Goal: Task Accomplishment & Management: Manage account settings

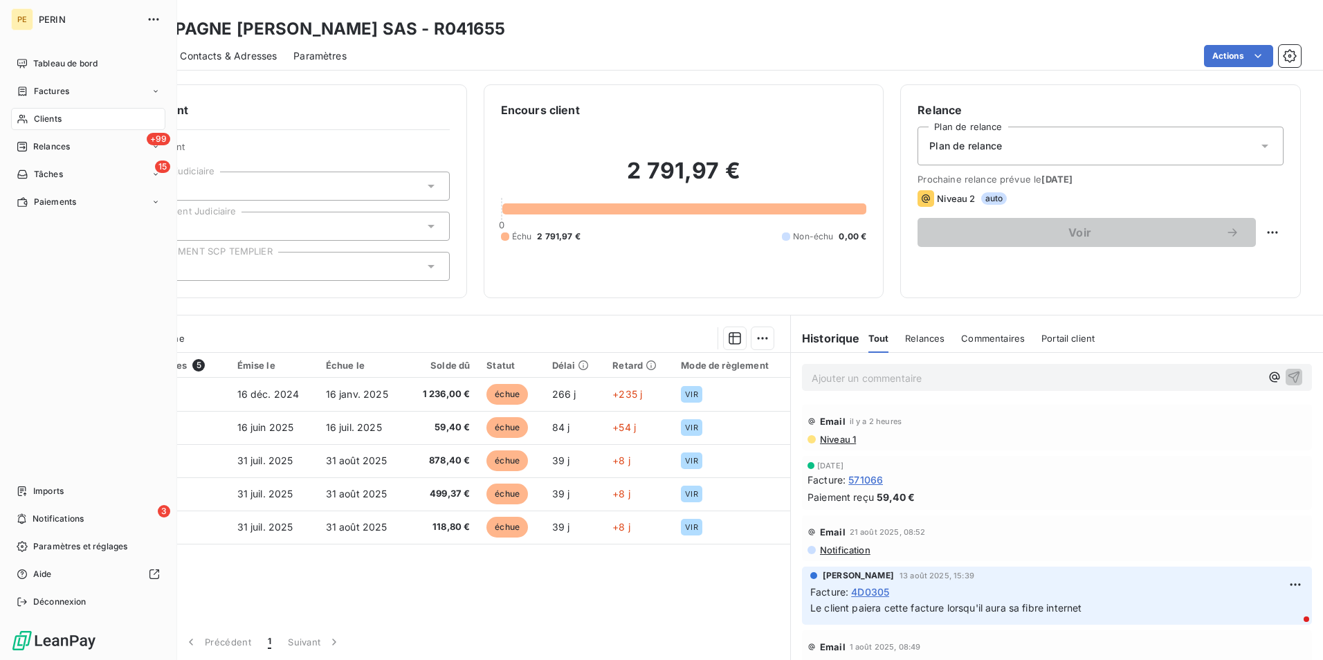
click at [24, 113] on icon at bounding box center [23, 118] width 12 height 11
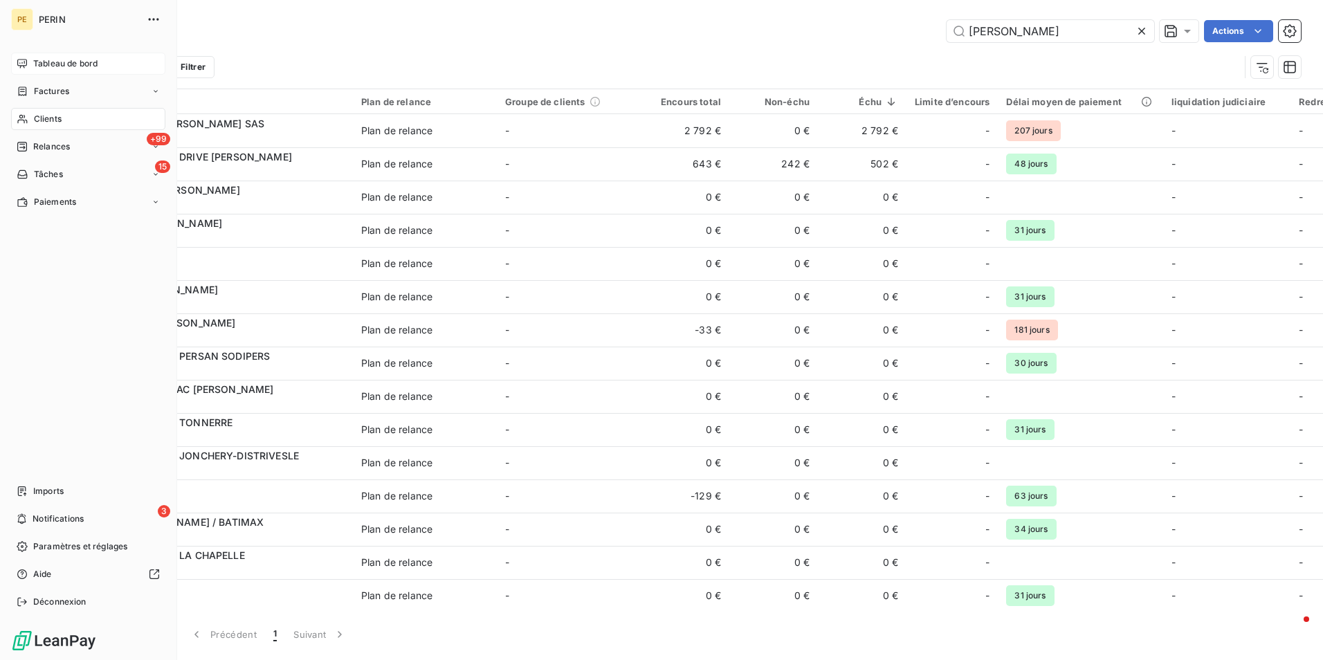
click at [29, 66] on div "Tableau de bord" at bounding box center [88, 64] width 154 height 22
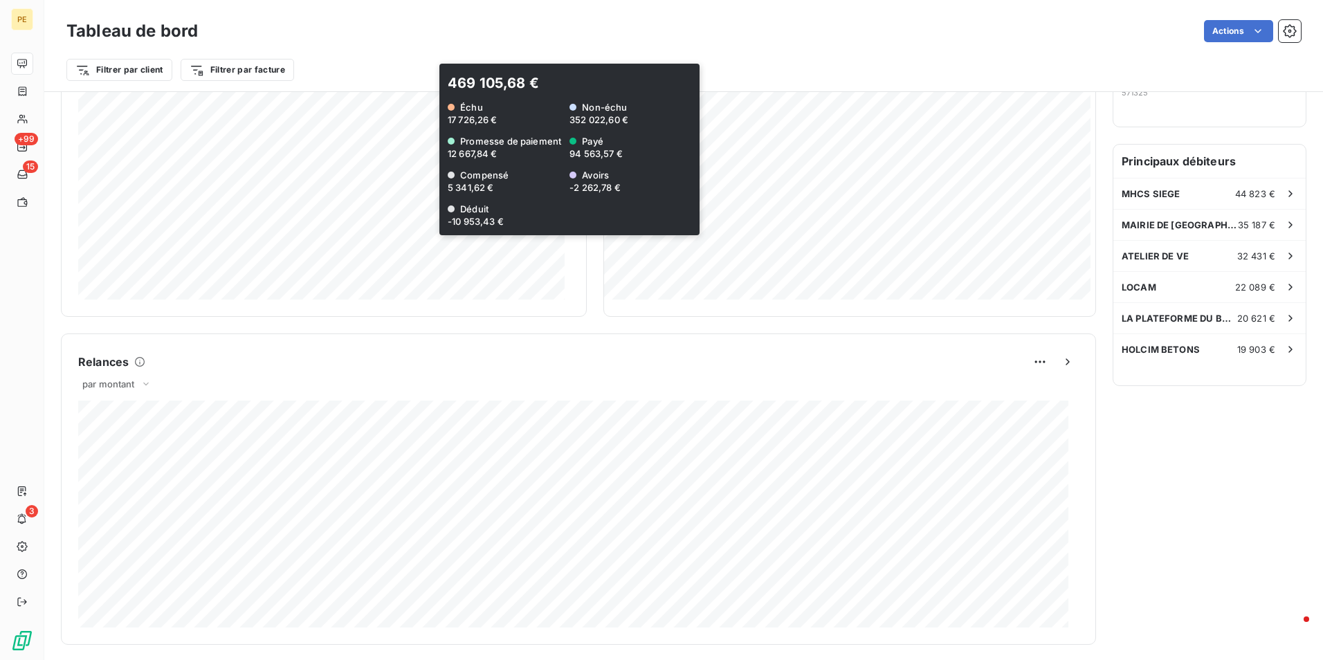
scroll to position [688, 0]
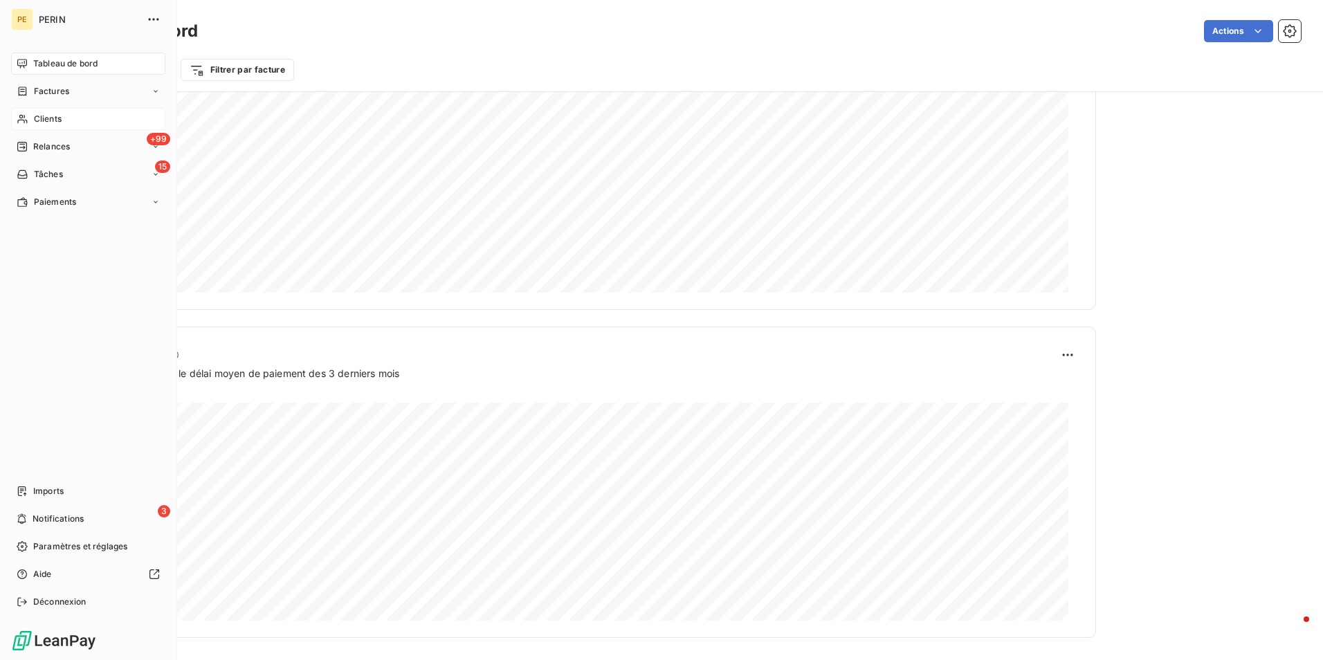
click at [35, 119] on span "Clients" at bounding box center [48, 119] width 28 height 12
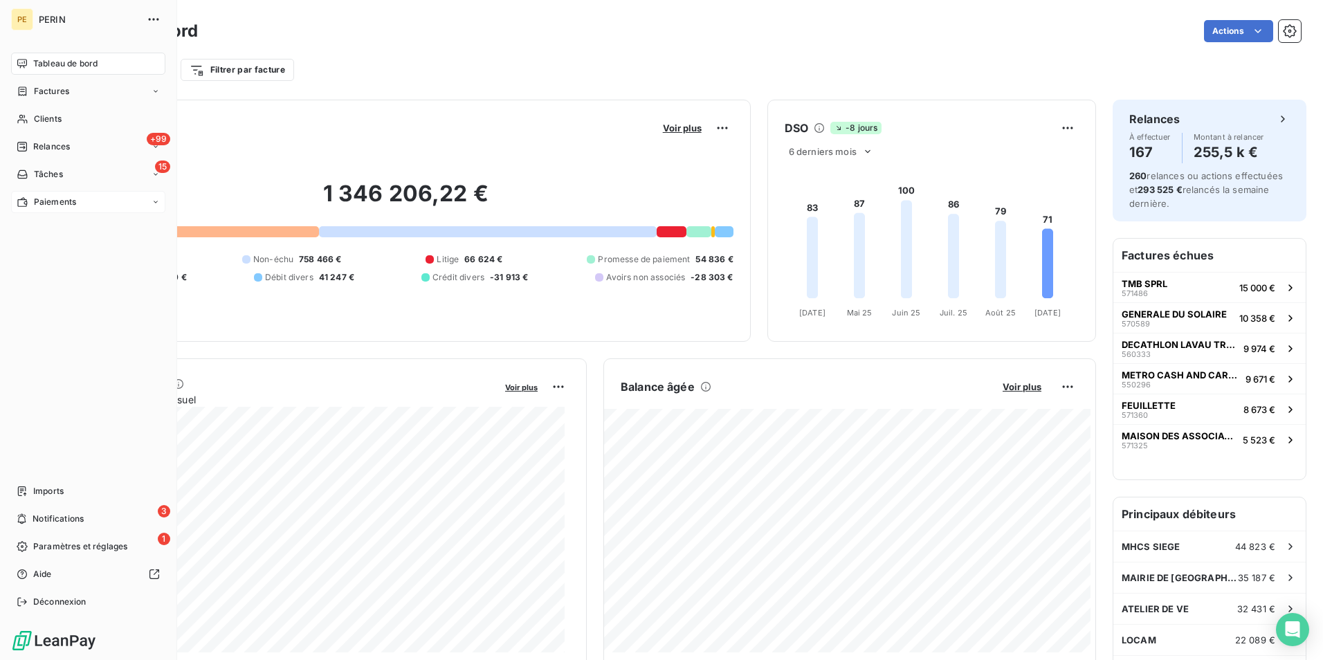
click at [32, 208] on div "Paiements" at bounding box center [88, 202] width 154 height 22
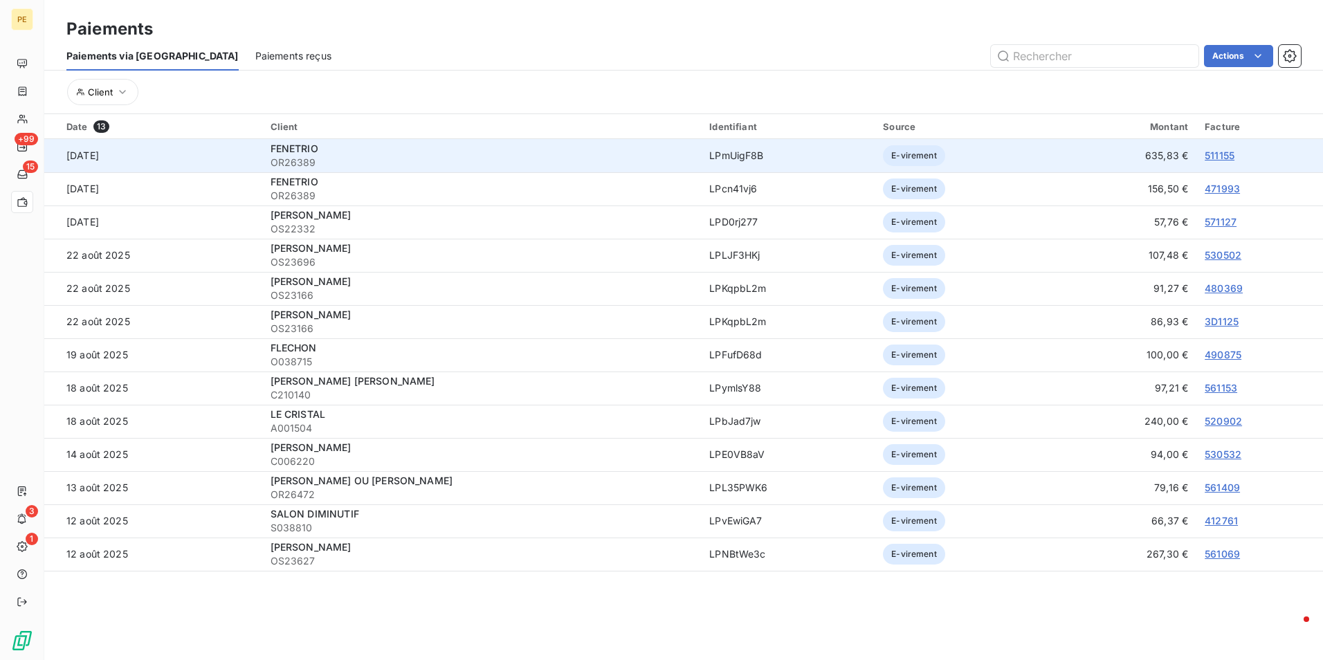
click at [350, 156] on span "OR26389" at bounding box center [481, 163] width 423 height 14
click at [288, 150] on span "FENETRIO" at bounding box center [294, 149] width 48 height 12
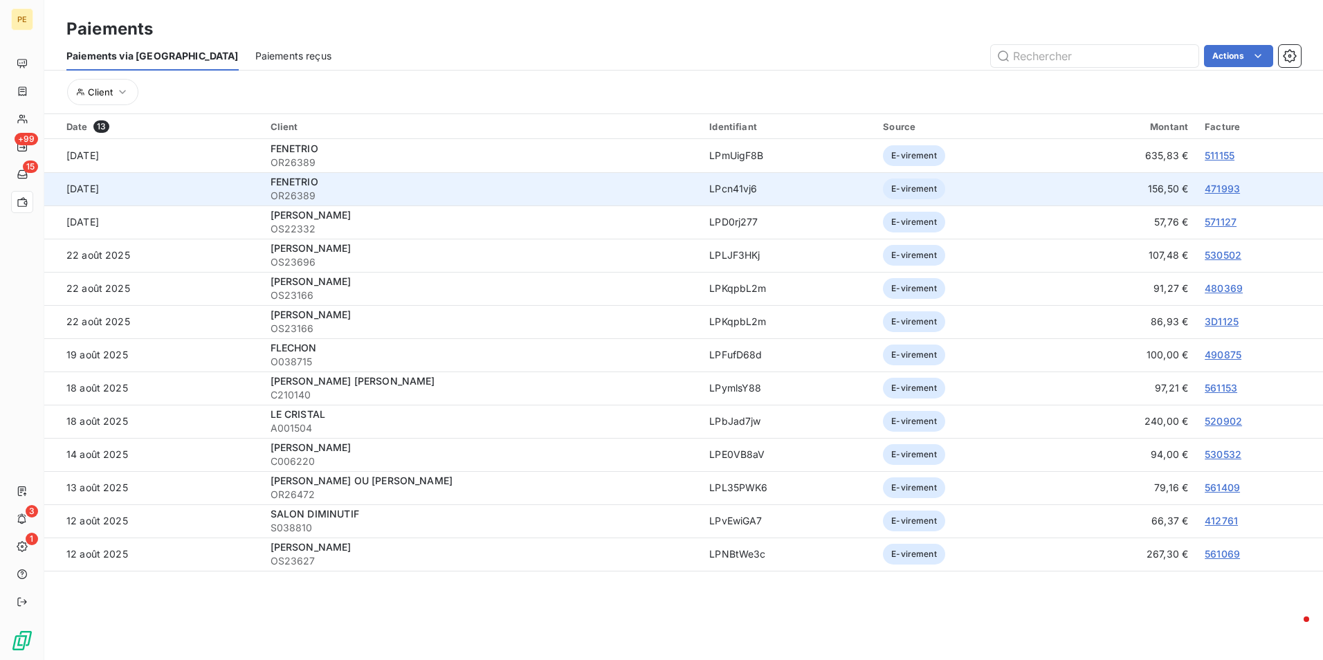
drag, startPoint x: 291, startPoint y: 197, endPoint x: 905, endPoint y: 107, distance: 620.3
click at [292, 197] on span "OR26389" at bounding box center [481, 196] width 423 height 14
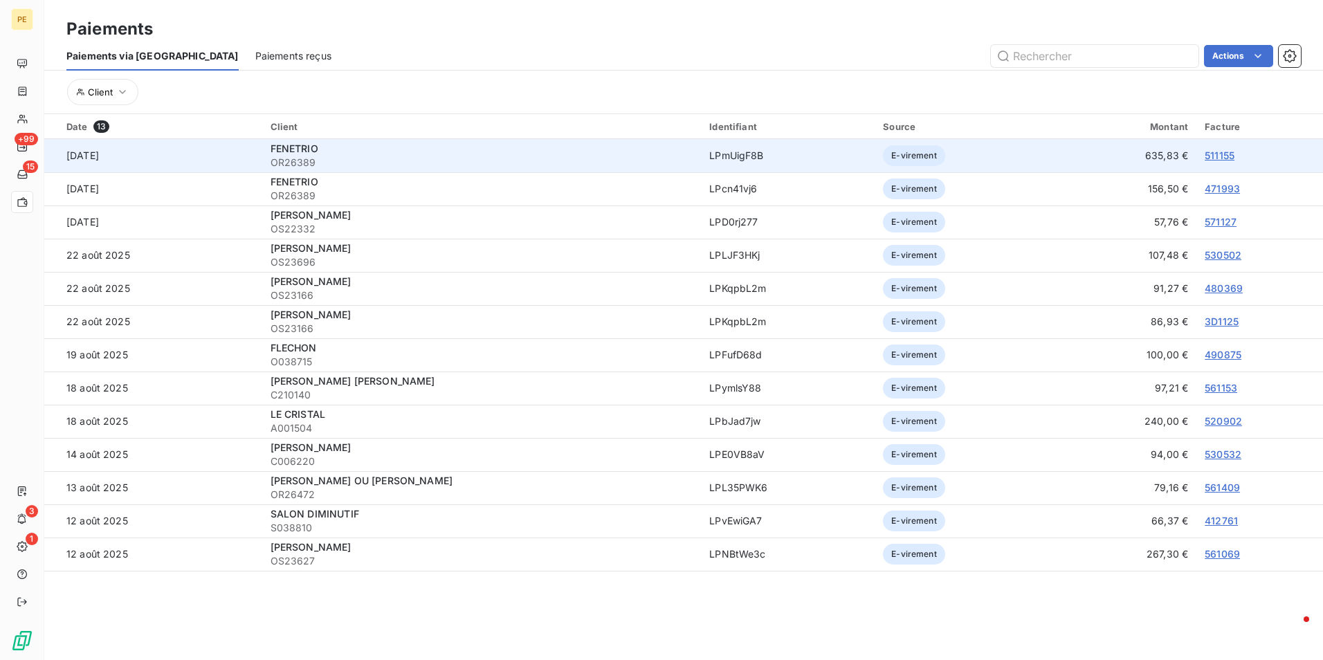
click at [1204, 158] on link "511155" at bounding box center [1219, 155] width 30 height 12
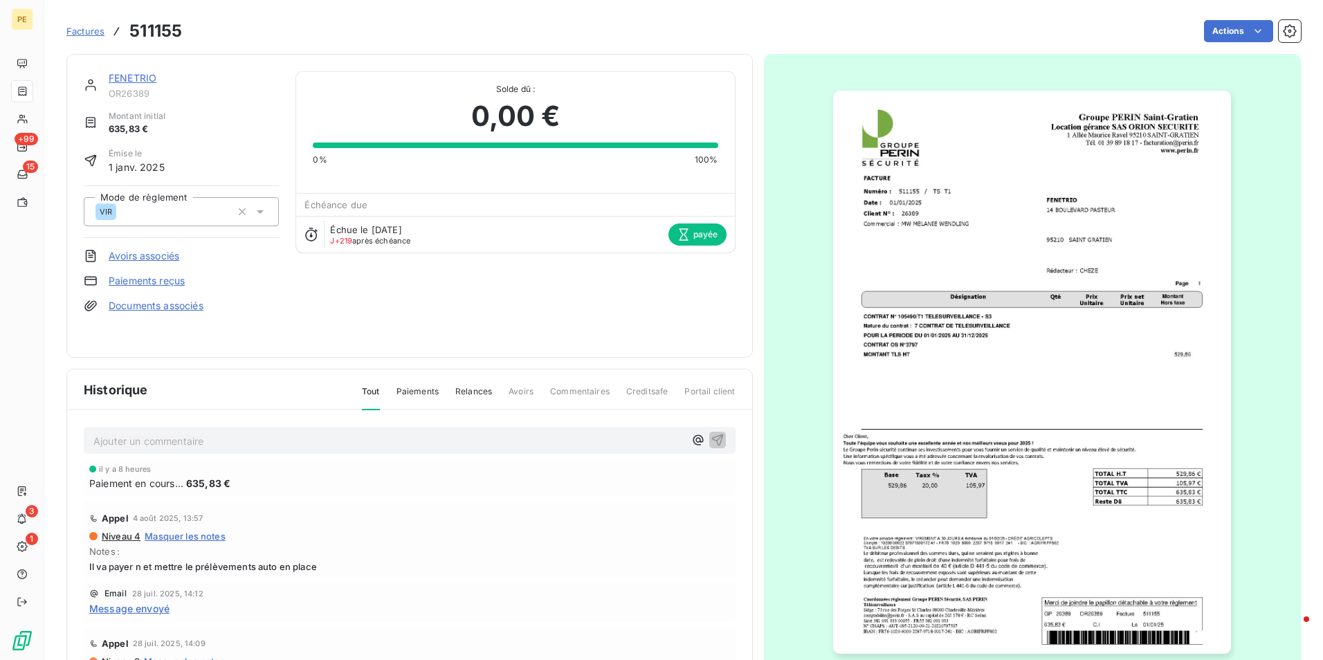
click at [137, 80] on link "FENETRIO" at bounding box center [133, 78] width 48 height 12
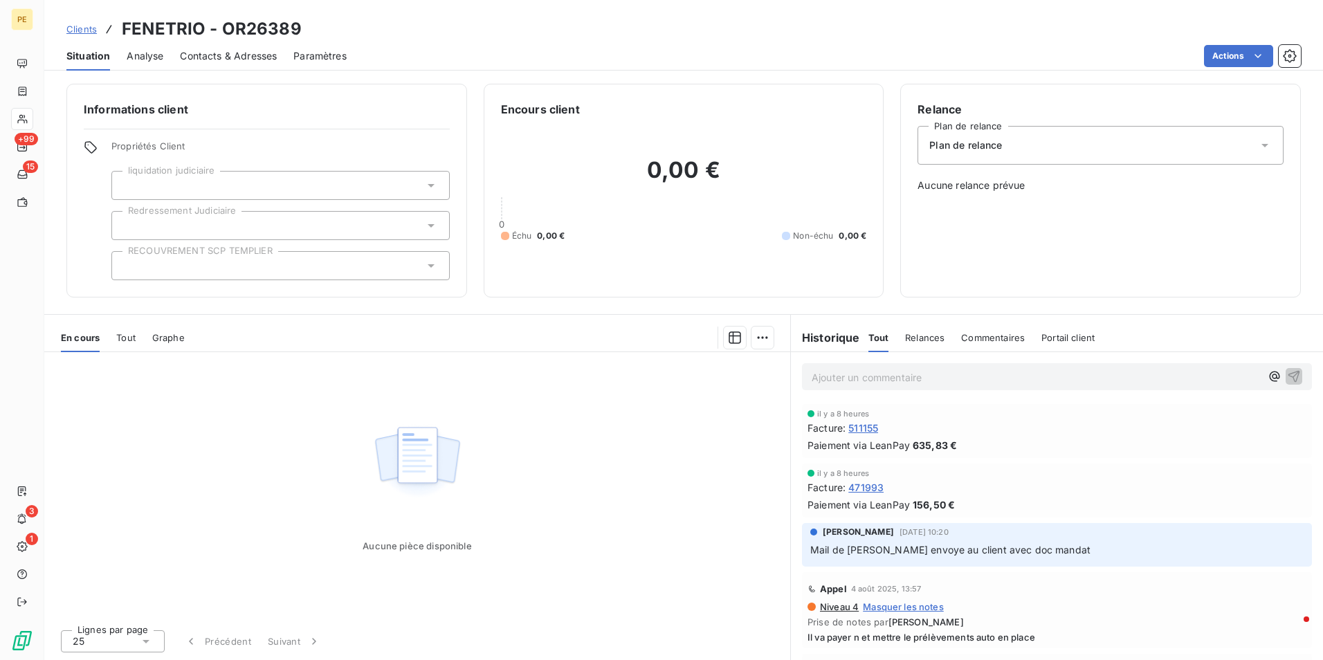
click at [115, 336] on div "En cours Tout Graphe" at bounding box center [417, 337] width 746 height 29
click at [124, 338] on span "Tout" at bounding box center [125, 337] width 19 height 11
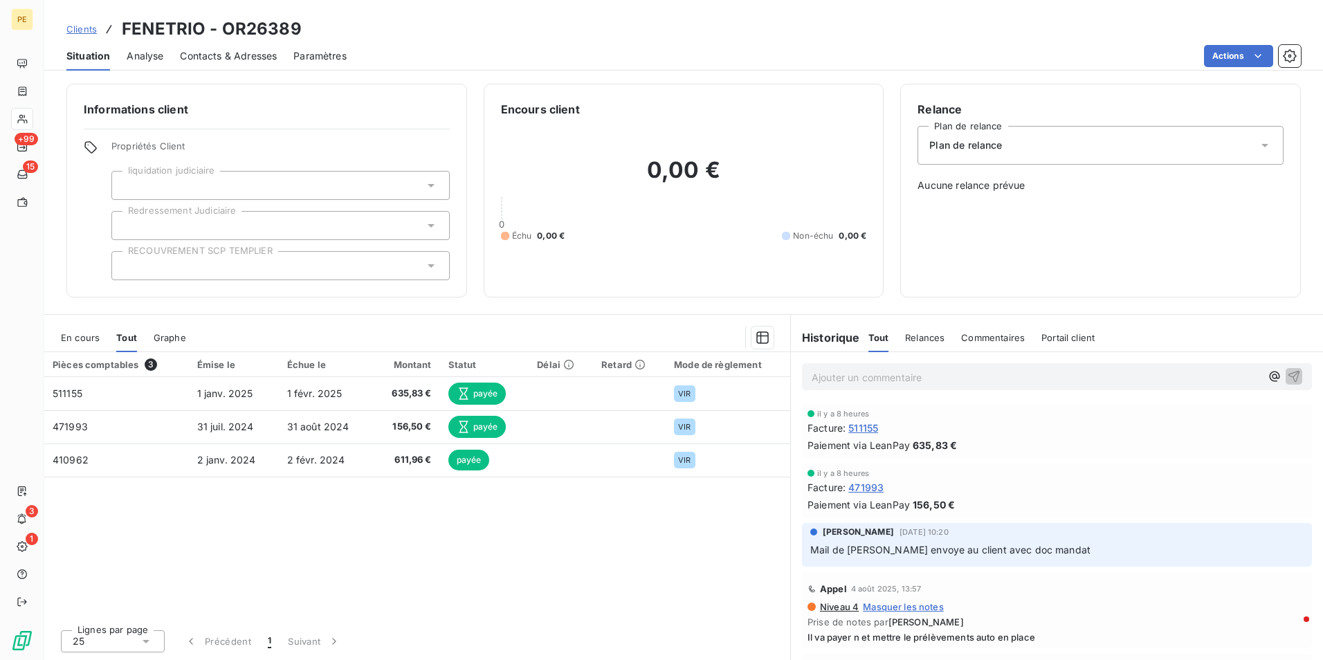
click at [181, 340] on span "Graphe" at bounding box center [170, 337] width 33 height 11
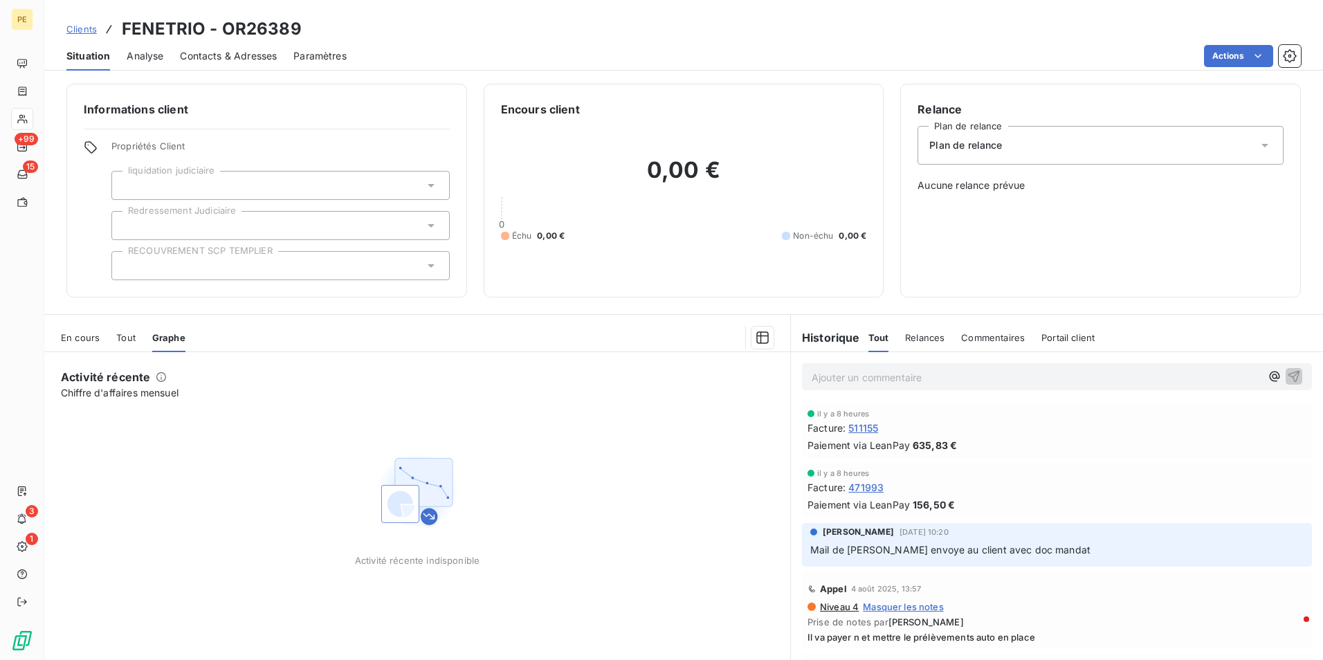
click at [91, 345] on div "En cours" at bounding box center [80, 337] width 39 height 29
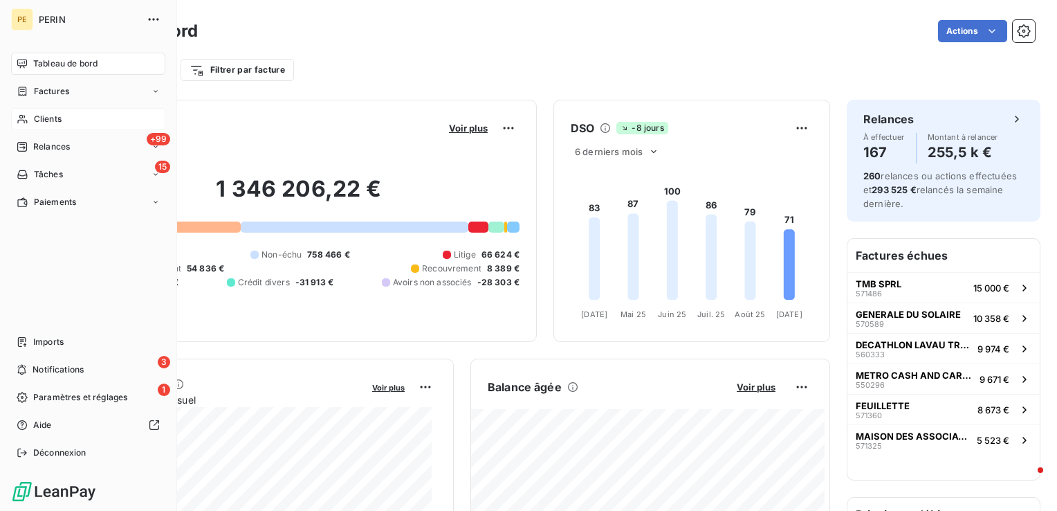
click at [38, 120] on span "Clients" at bounding box center [48, 119] width 28 height 12
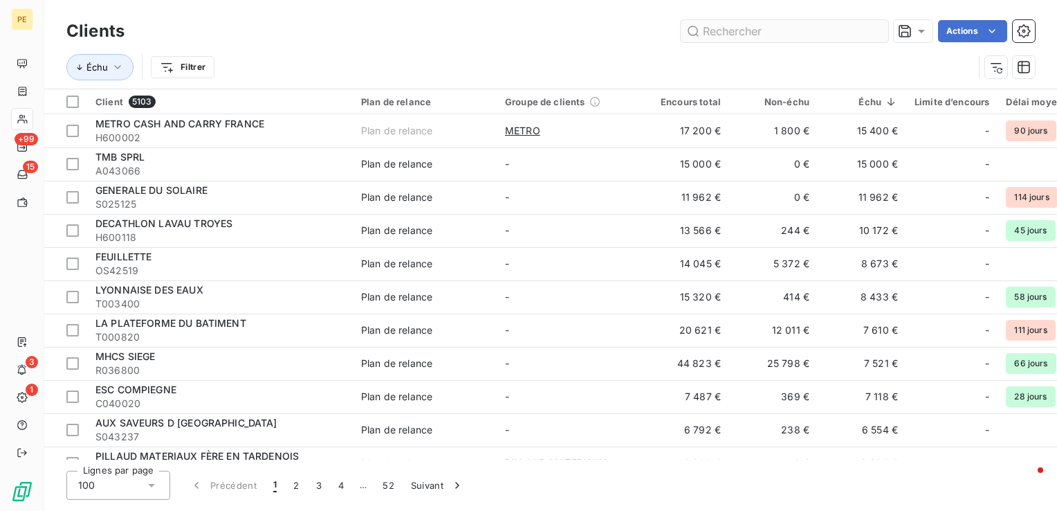
click at [725, 28] on input "text" at bounding box center [785, 31] width 208 height 22
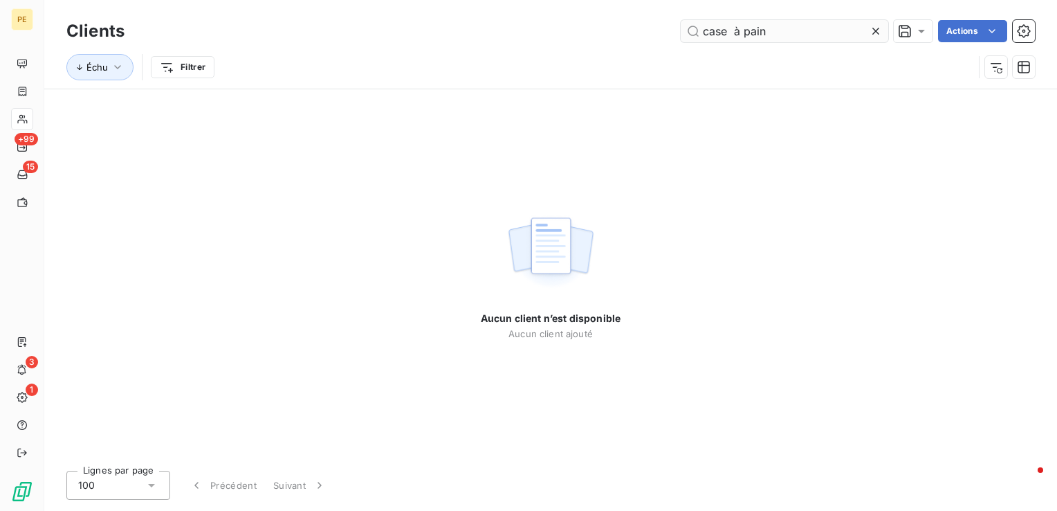
drag, startPoint x: 764, startPoint y: 30, endPoint x: 725, endPoint y: 38, distance: 40.2
click at [725, 38] on input "case à pain" at bounding box center [785, 31] width 208 height 22
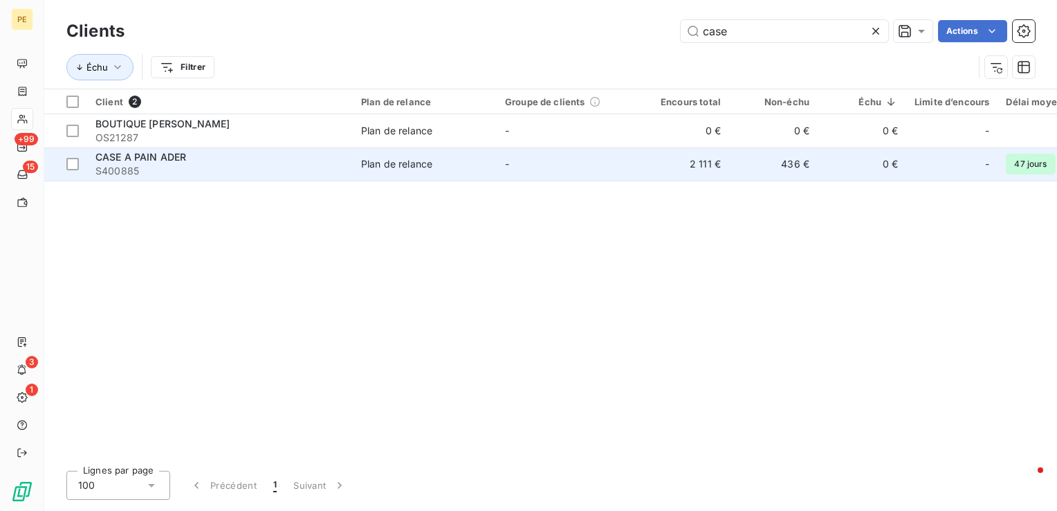
type input "case"
click at [340, 162] on div "CASE A PAIN ADER" at bounding box center [219, 157] width 249 height 14
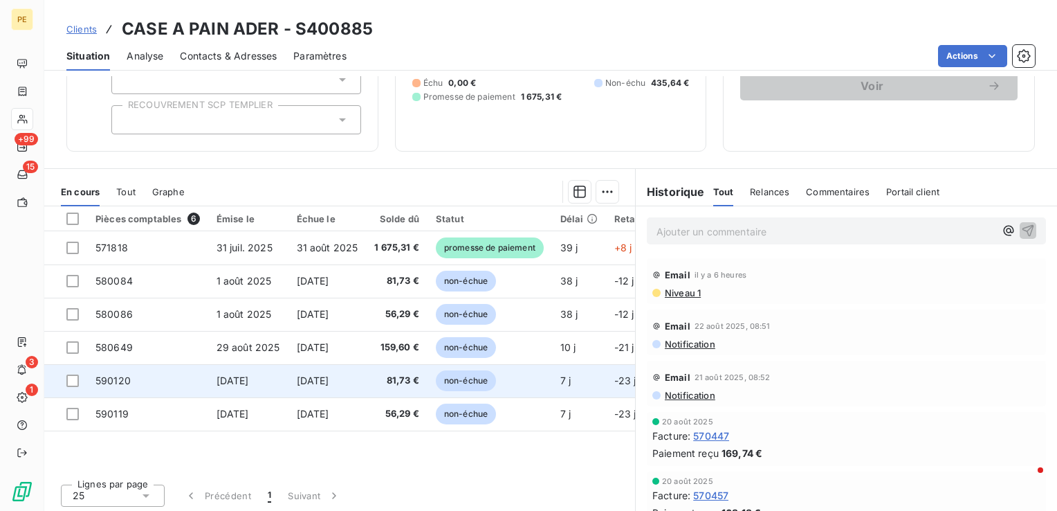
scroll to position [149, 0]
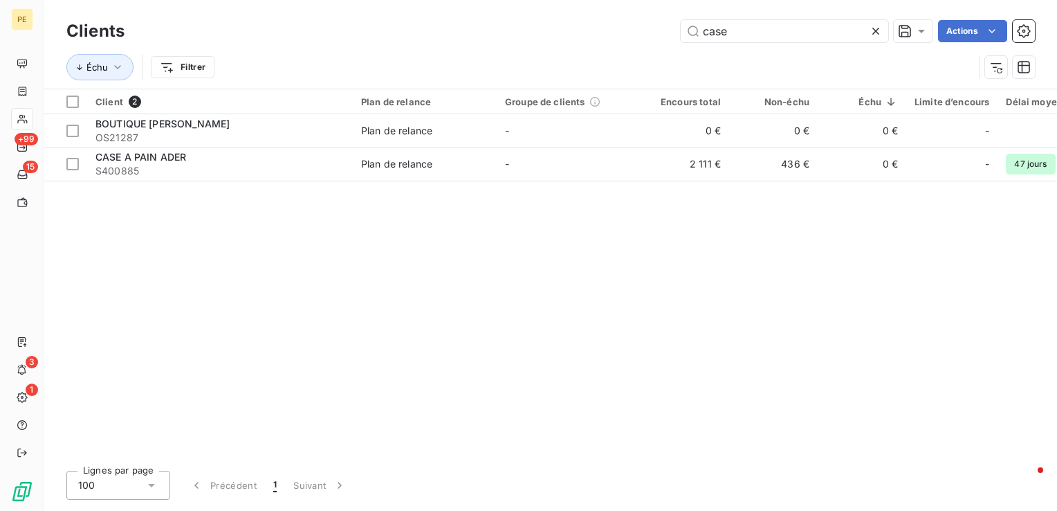
drag, startPoint x: 457, startPoint y: 19, endPoint x: 407, endPoint y: 8, distance: 50.2
click at [412, 18] on div "Clients case Actions" at bounding box center [550, 31] width 968 height 29
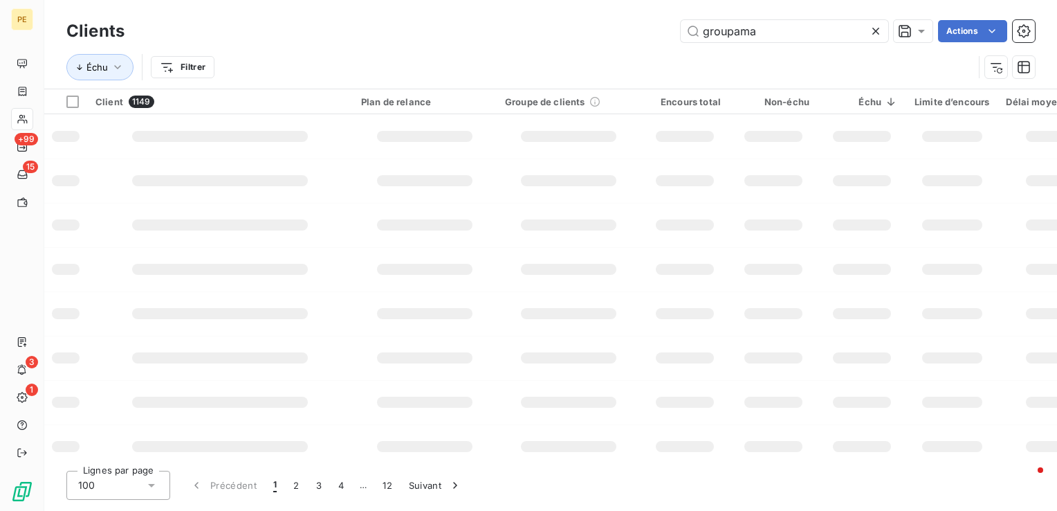
type input "groupama"
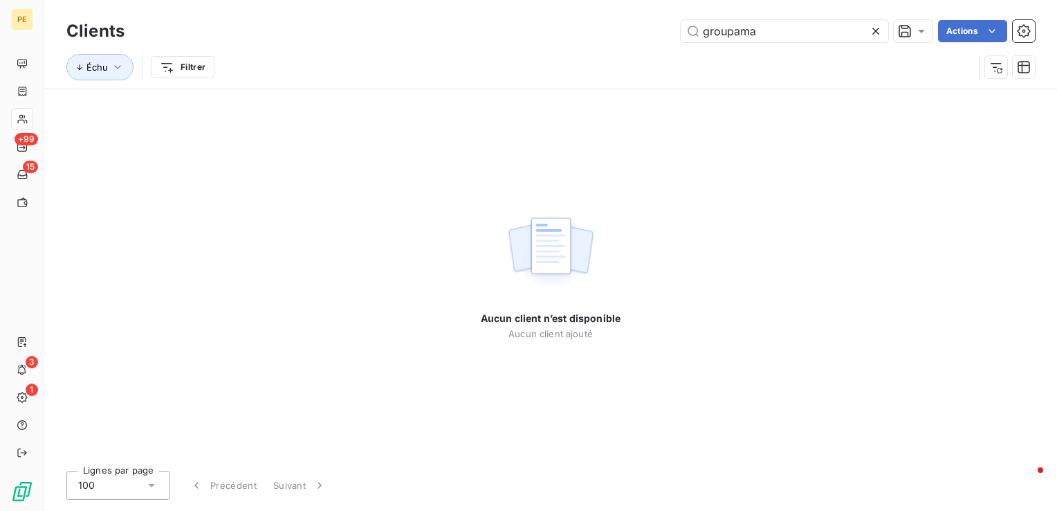
click at [876, 32] on icon at bounding box center [876, 31] width 14 height 14
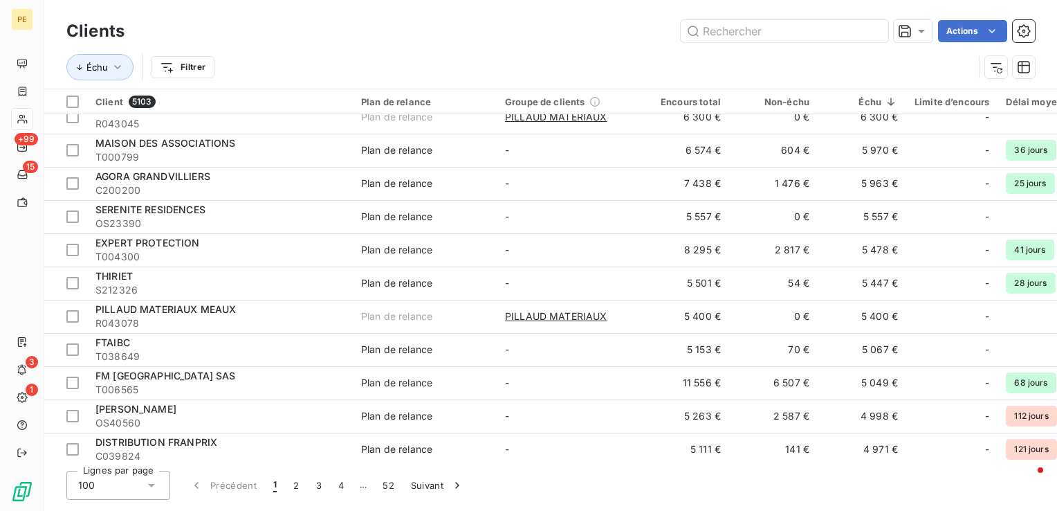
scroll to position [415, 0]
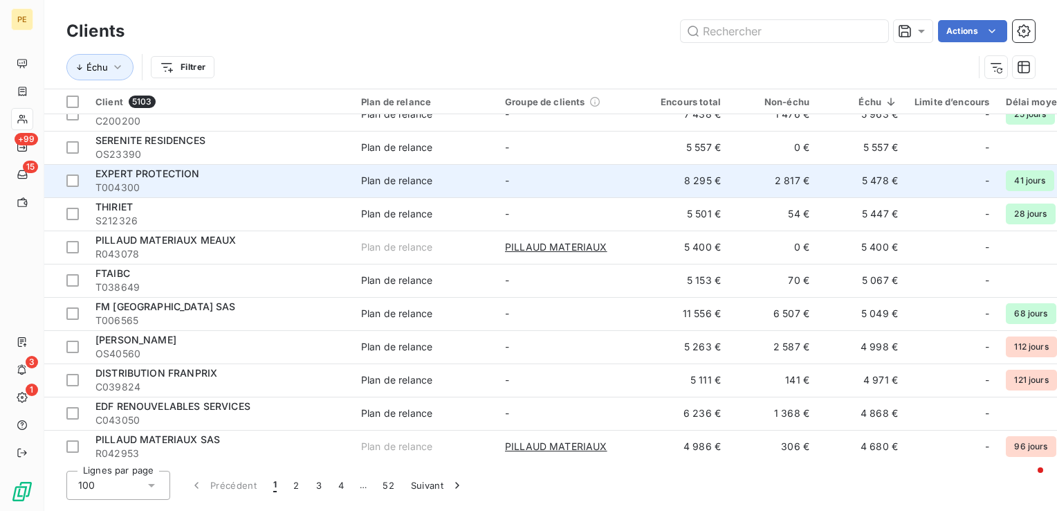
click at [199, 183] on span "T004300" at bounding box center [219, 188] width 249 height 14
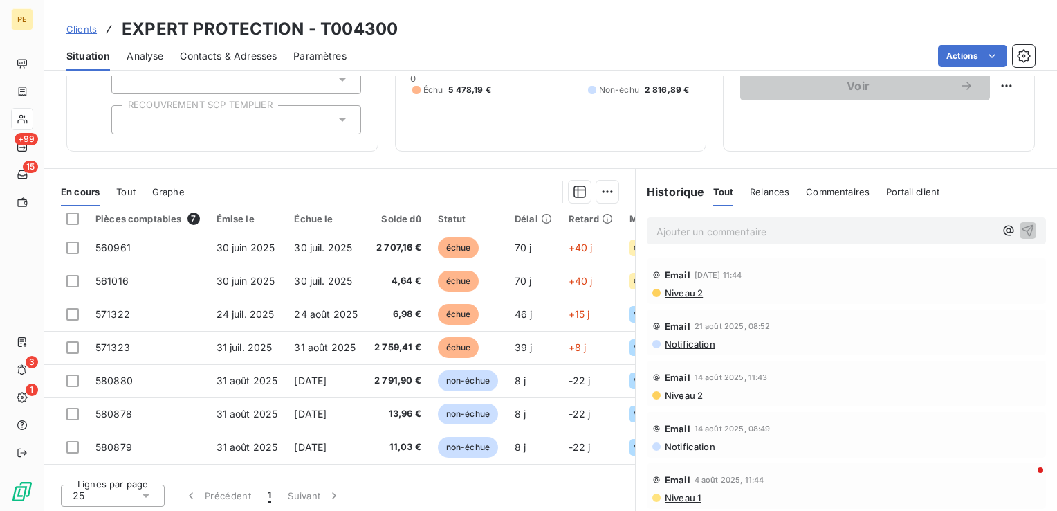
scroll to position [149, 0]
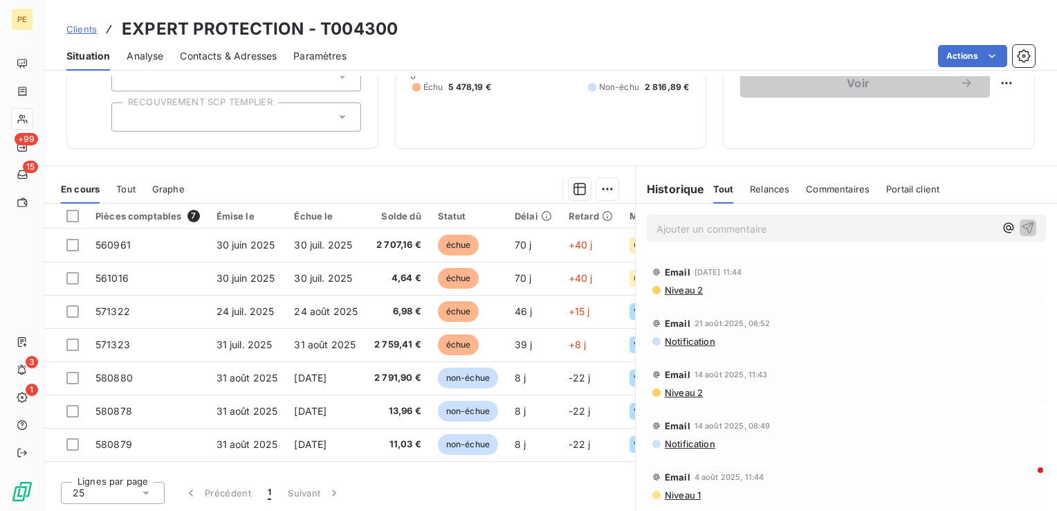
click at [688, 293] on span "Niveau 2" at bounding box center [682, 289] width 39 height 11
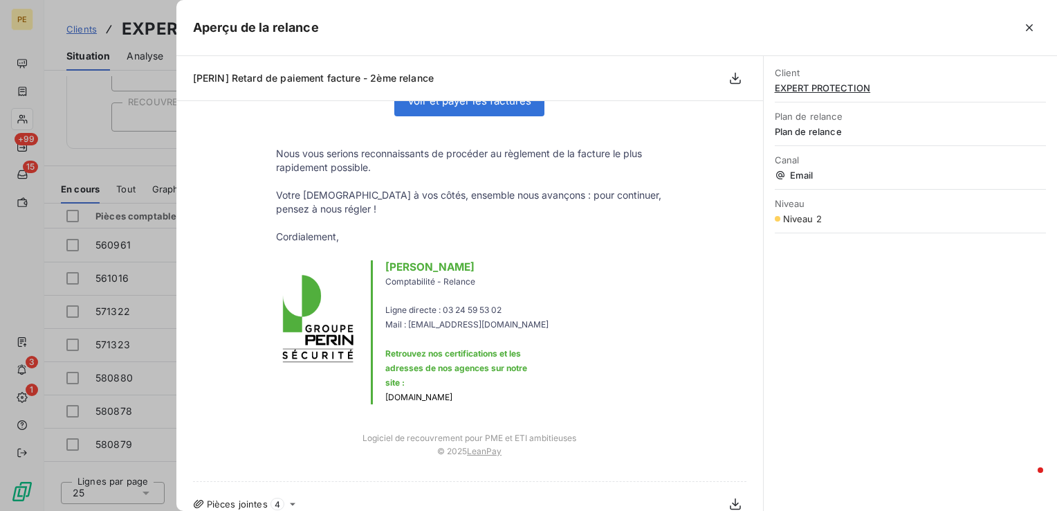
scroll to position [0, 0]
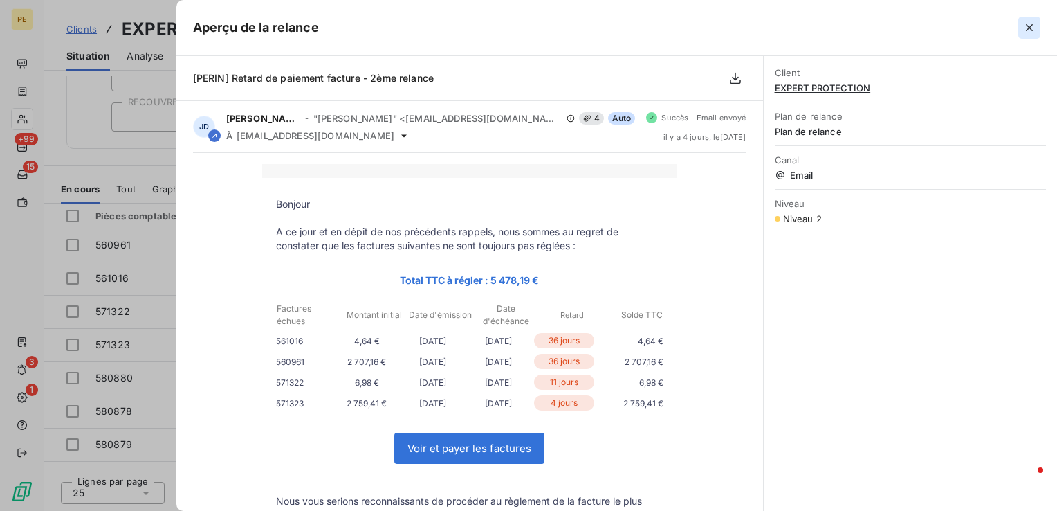
click at [1023, 26] on icon "button" at bounding box center [1029, 28] width 14 height 14
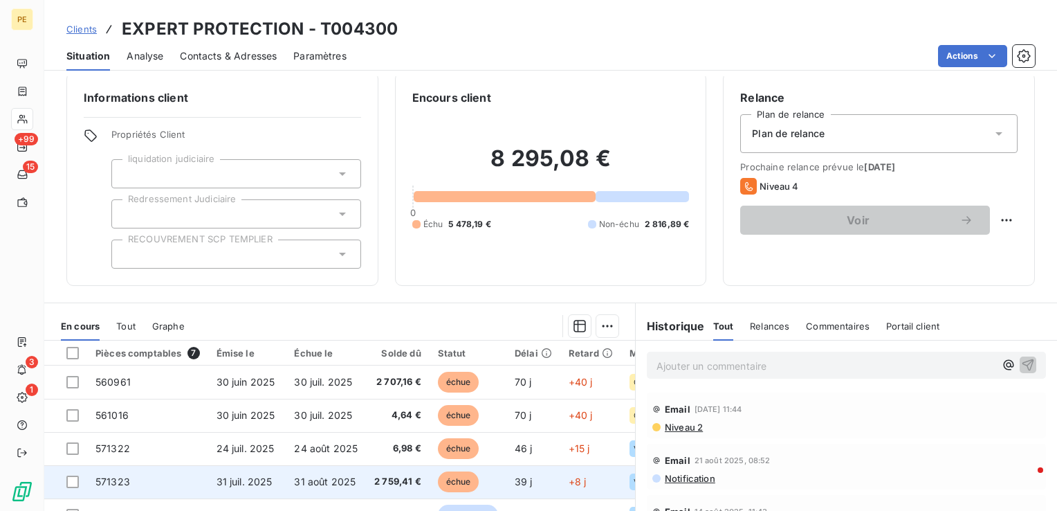
scroll to position [11, 0]
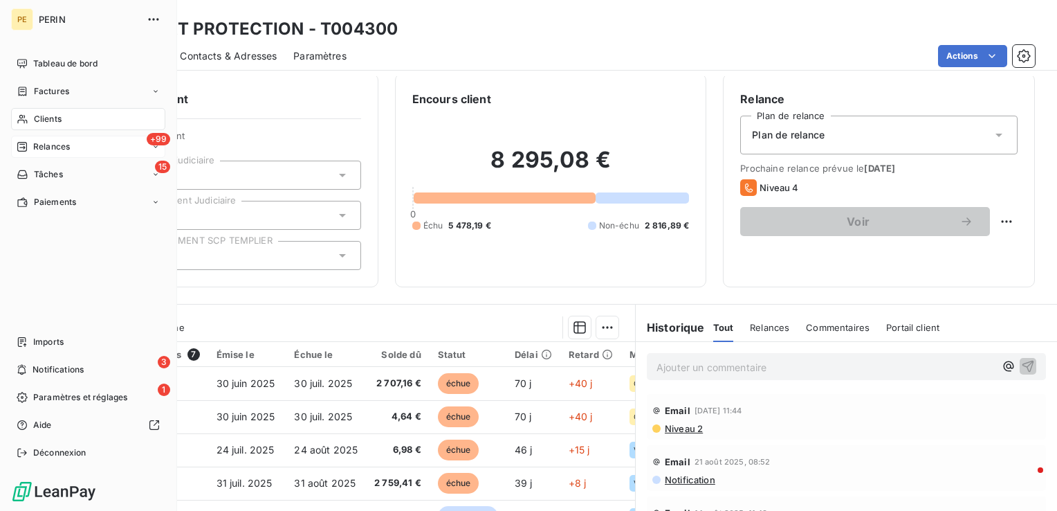
click at [53, 151] on span "Relances" at bounding box center [51, 146] width 37 height 12
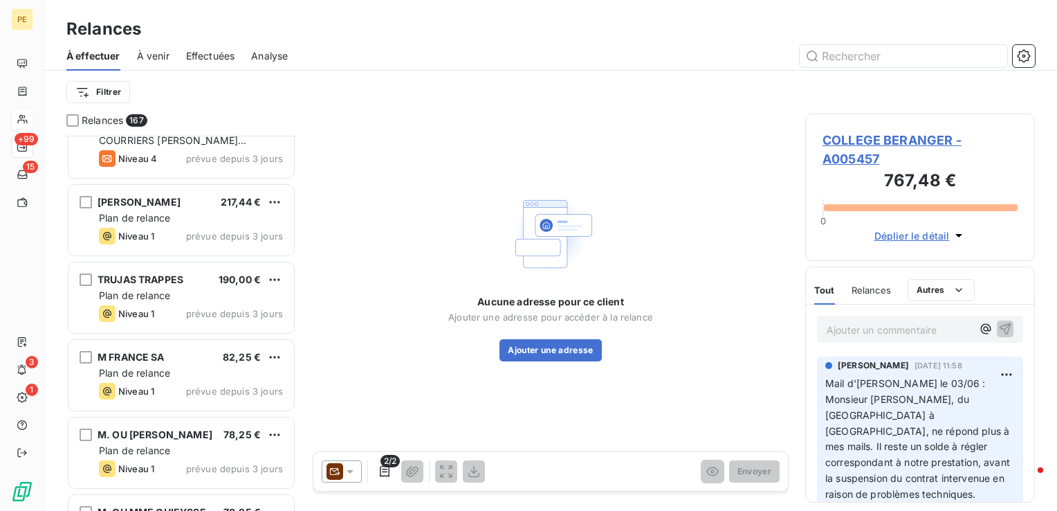
scroll to position [11181, 0]
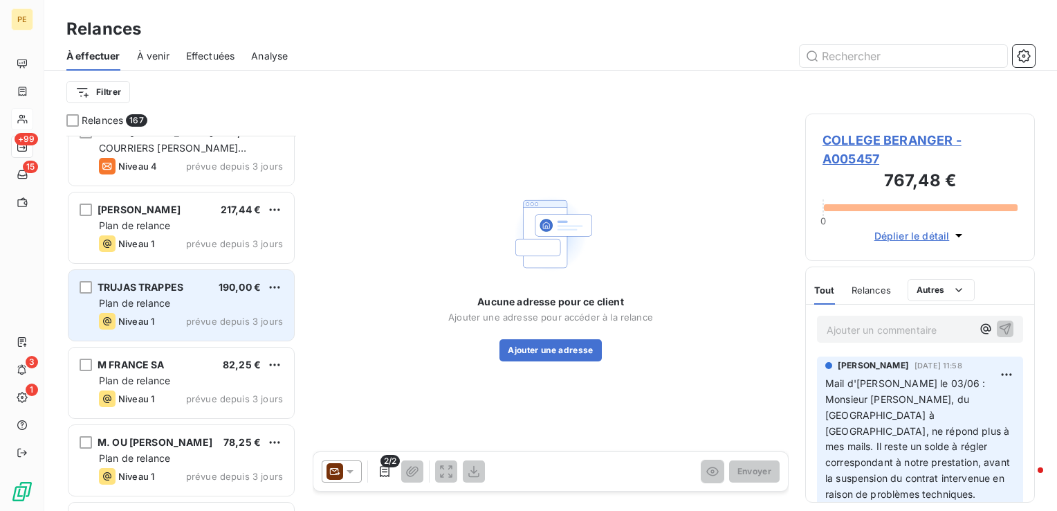
click at [235, 296] on div "Plan de relance" at bounding box center [191, 303] width 184 height 14
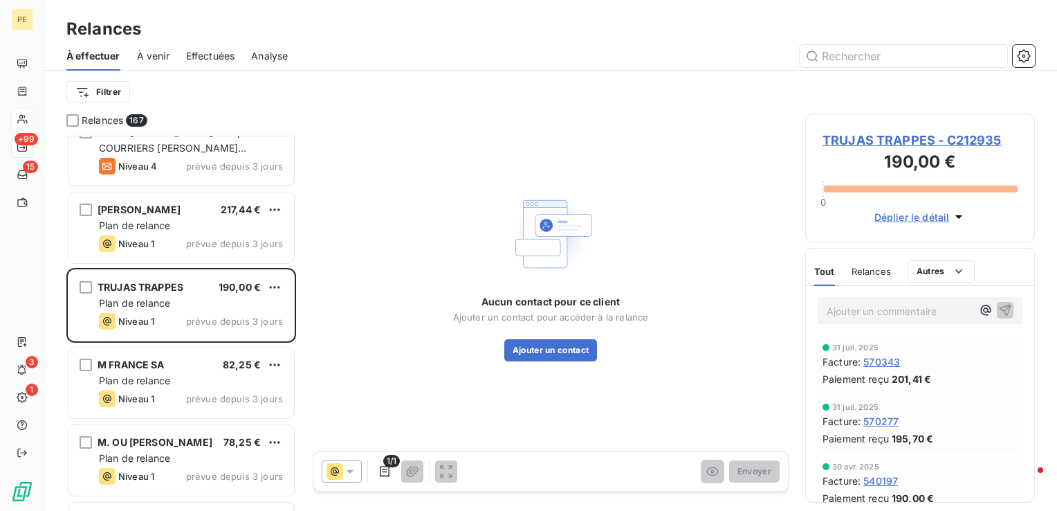
click at [885, 134] on span "TRUJAS TRAPPES - C212935" at bounding box center [920, 140] width 195 height 19
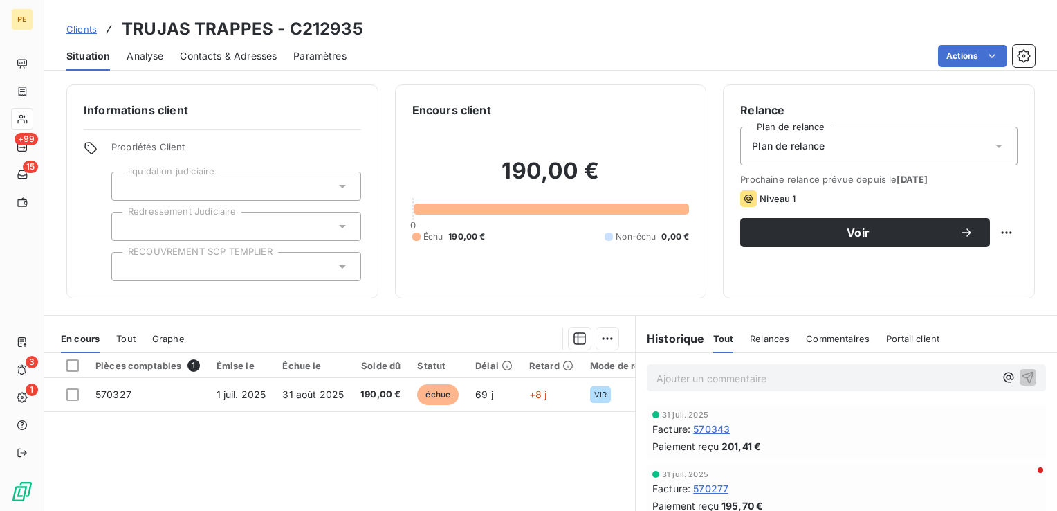
click at [206, 55] on span "Contacts & Adresses" at bounding box center [228, 56] width 97 height 14
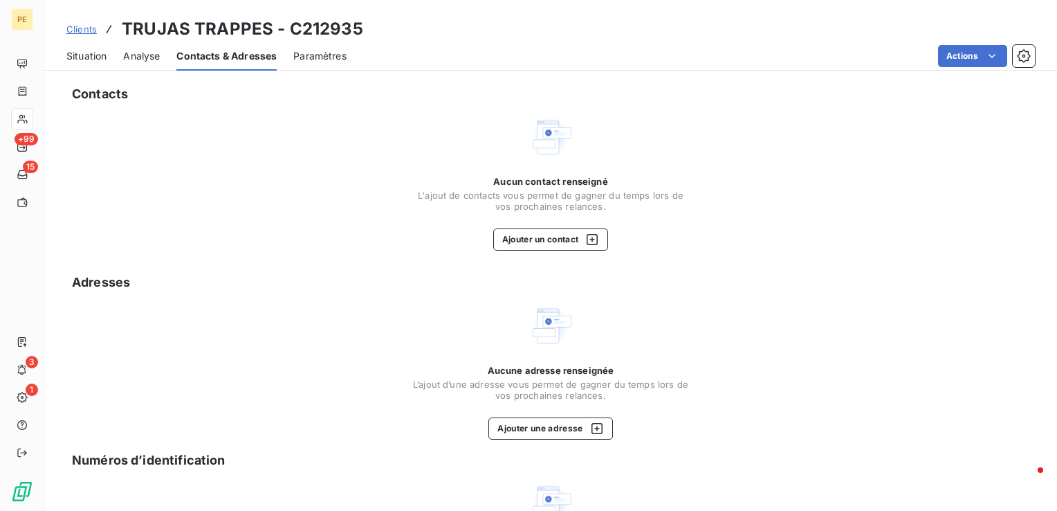
click at [88, 56] on span "Situation" at bounding box center [86, 56] width 40 height 14
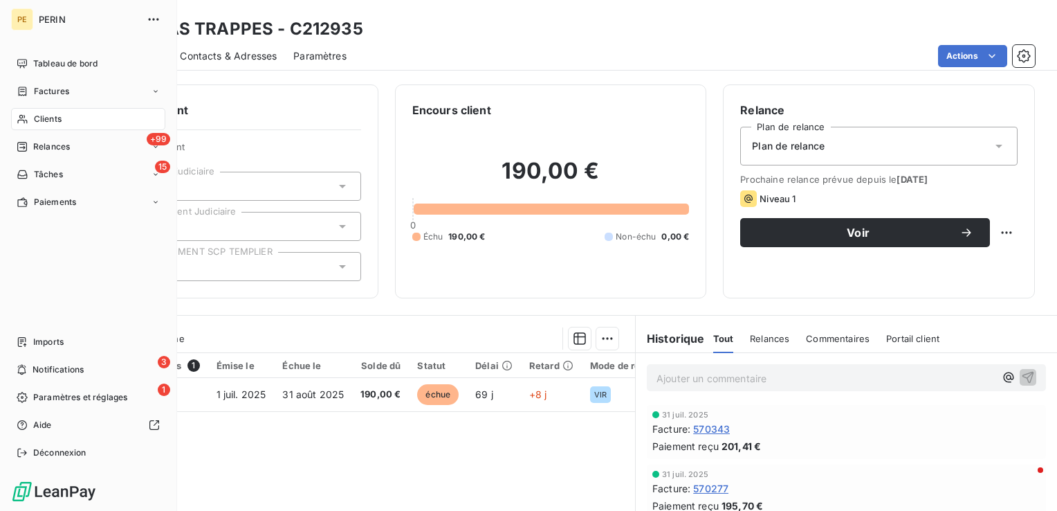
click at [59, 145] on span "Relances" at bounding box center [51, 146] width 37 height 12
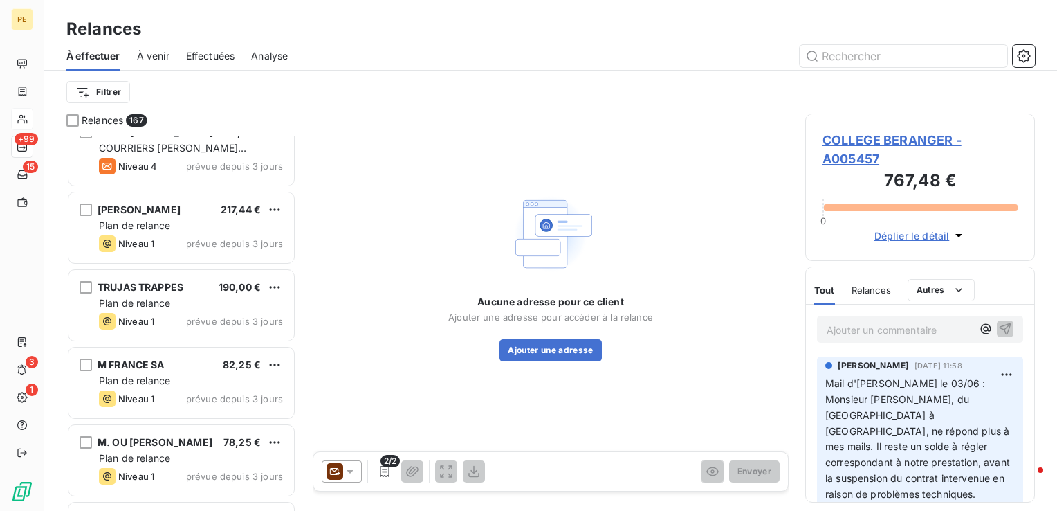
scroll to position [11111, 0]
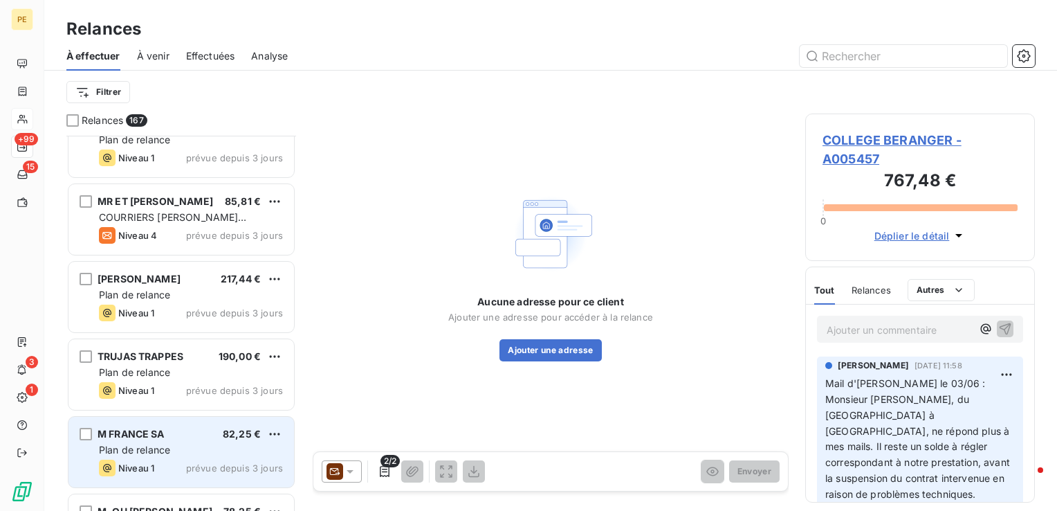
click at [147, 452] on span "Plan de relance" at bounding box center [134, 449] width 71 height 12
